Goal: Use online tool/utility

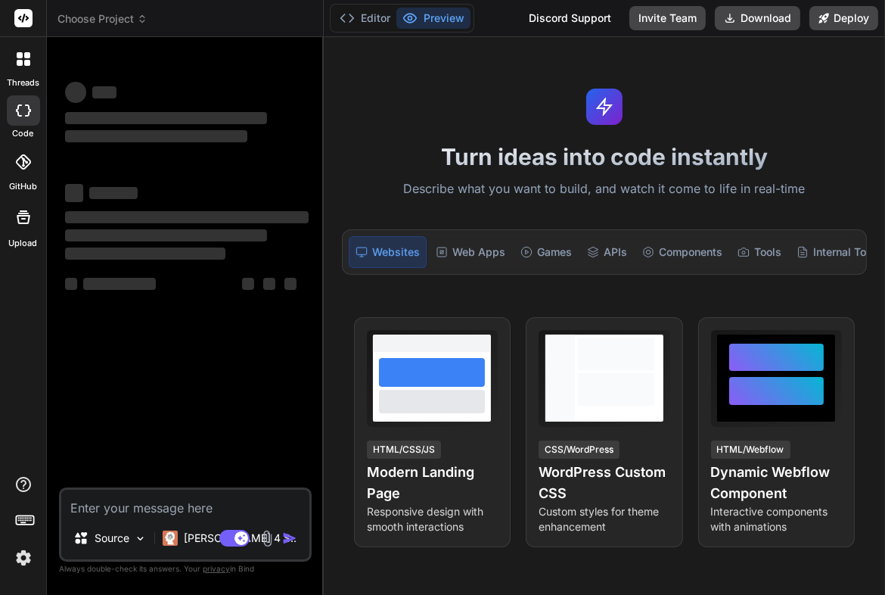
click at [141, 8] on header "Choose Project Created with Pixso." at bounding box center [185, 18] width 277 height 37
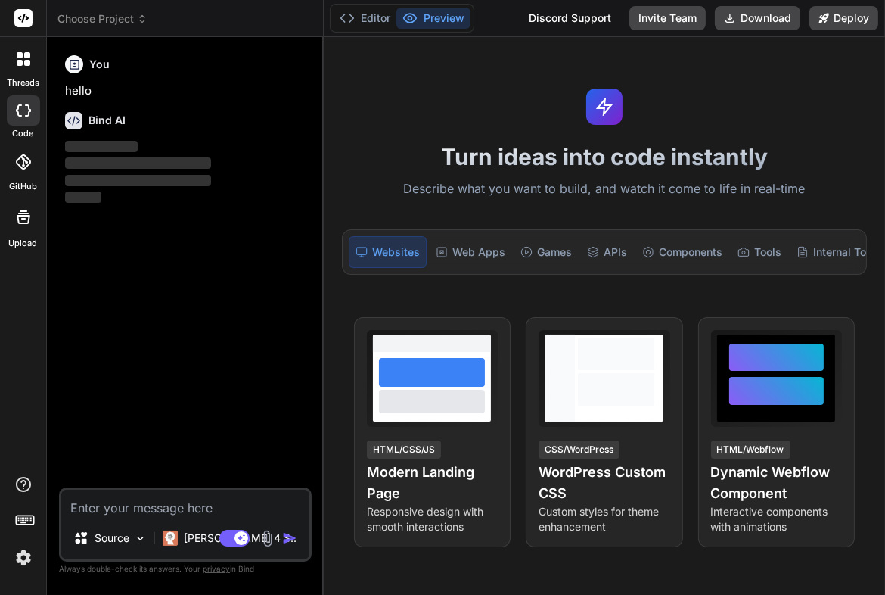
click at [143, 17] on icon at bounding box center [142, 19] width 11 height 11
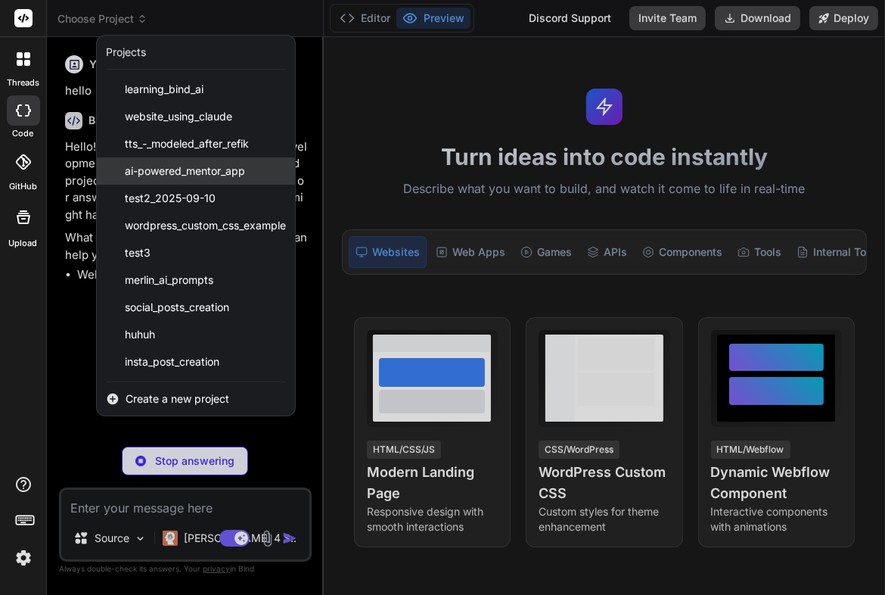
click at [209, 172] on span "ai-powered_mentor_app" at bounding box center [185, 170] width 120 height 15
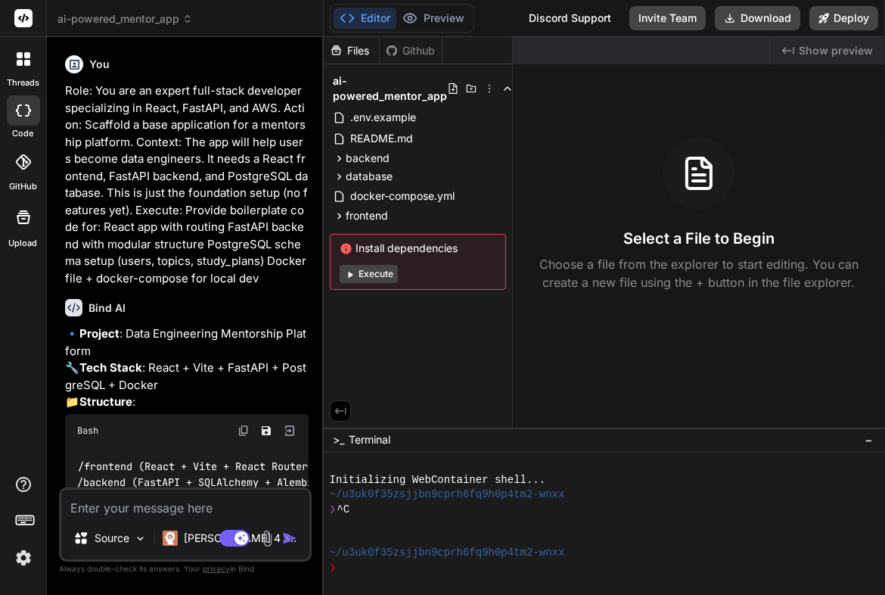
type textarea "x"
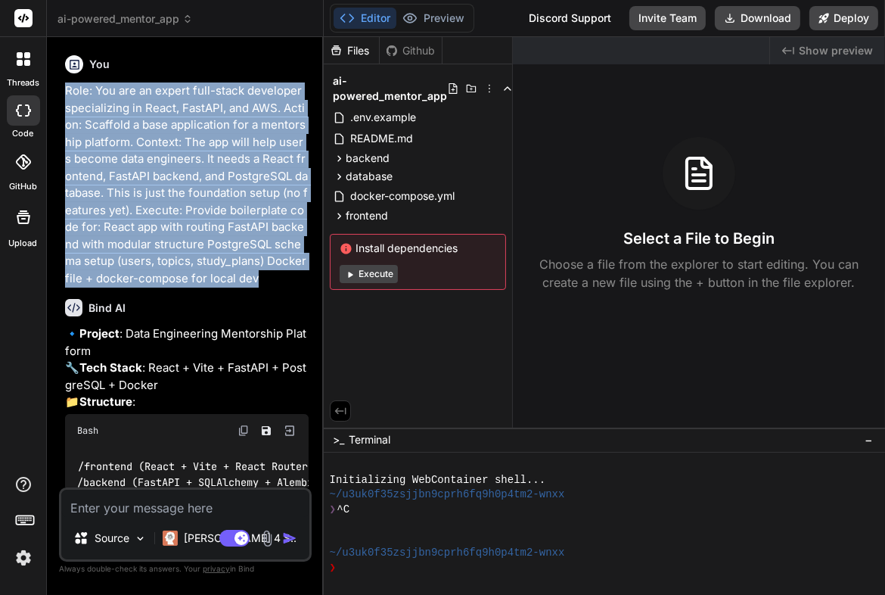
drag, startPoint x: 259, startPoint y: 277, endPoint x: 63, endPoint y: 91, distance: 270.8
click at [63, 91] on div "You Role: You are an expert full-stack developer specializing in React, FastAPI…" at bounding box center [187, 268] width 250 height 438
drag, startPoint x: 63, startPoint y: 91, endPoint x: 123, endPoint y: 112, distance: 63.4
copy p "Role: You are an expert full-stack developer specializing in React, FastAPI, an…"
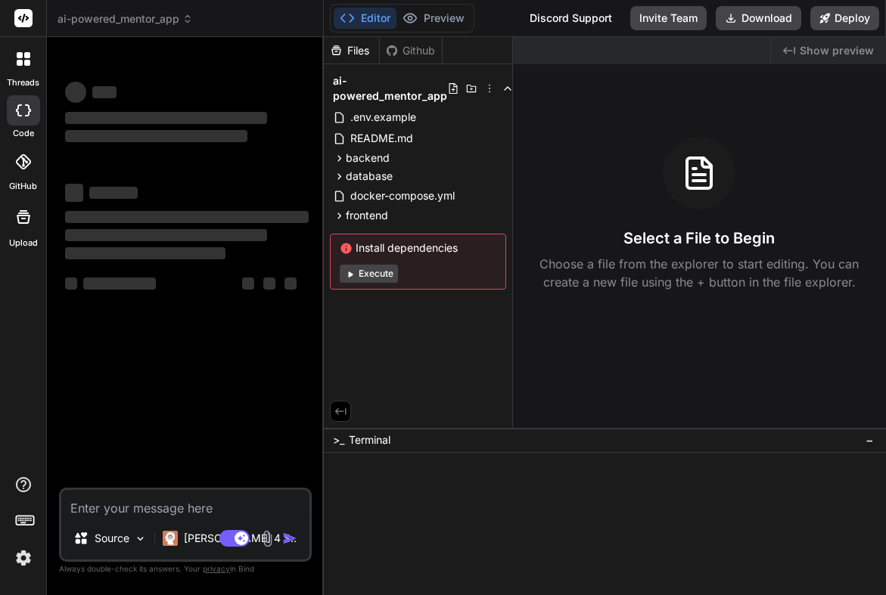
type textarea "x"
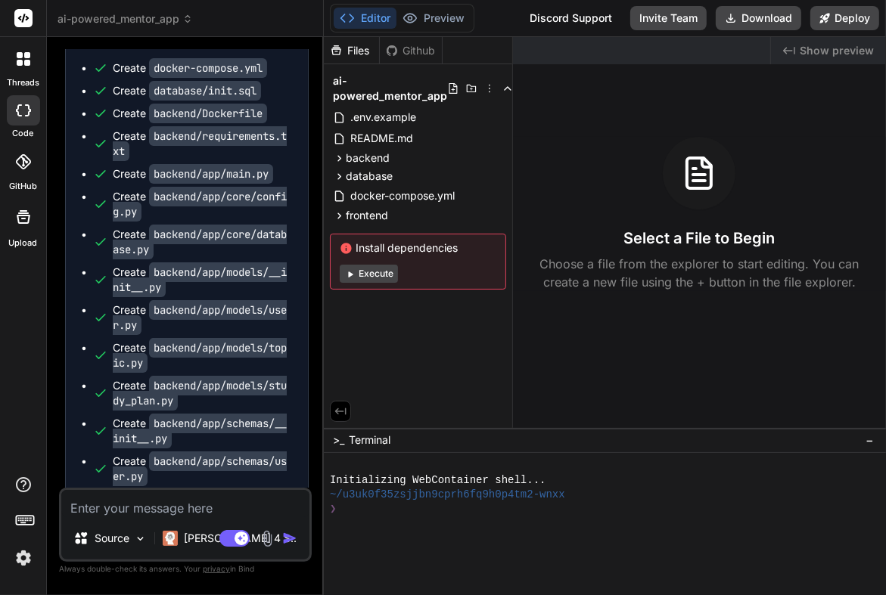
scroll to position [1104, 0]
